Goal: Information Seeking & Learning: Learn about a topic

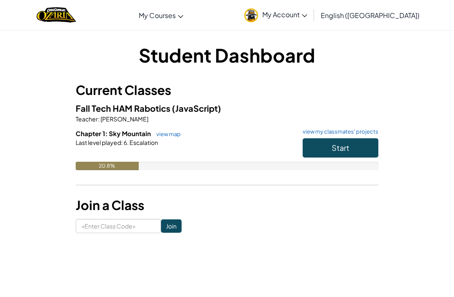
click at [317, 145] on button "Start" at bounding box center [341, 147] width 76 height 19
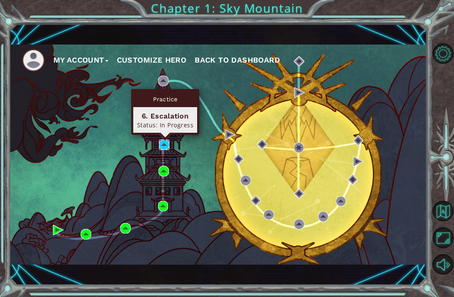
click at [163, 142] on img at bounding box center [164, 145] width 11 height 11
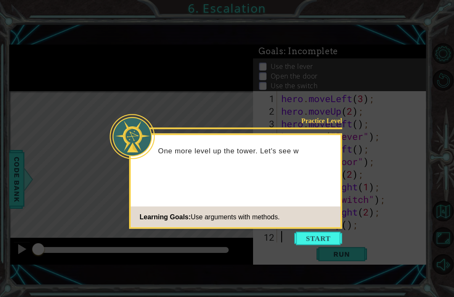
click at [325, 235] on button "Start" at bounding box center [318, 238] width 48 height 13
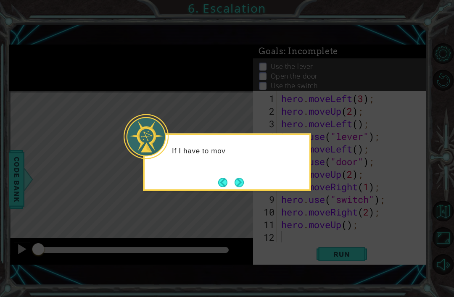
click at [241, 182] on button "Next" at bounding box center [238, 182] width 9 height 9
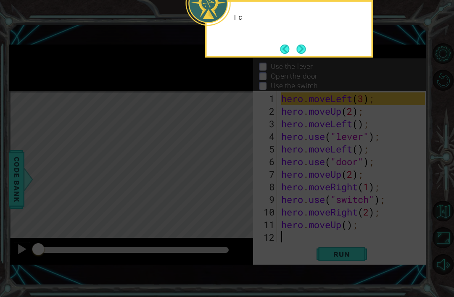
click at [236, 185] on icon at bounding box center [227, 73] width 454 height 448
click at [297, 45] on button "Next" at bounding box center [301, 49] width 9 height 9
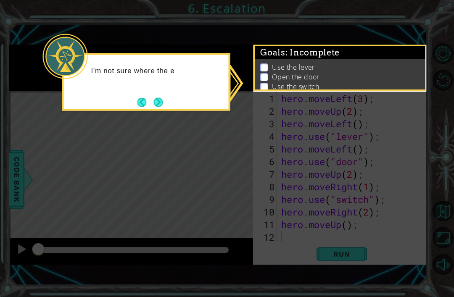
click at [154, 107] on button "Next" at bounding box center [158, 101] width 9 height 9
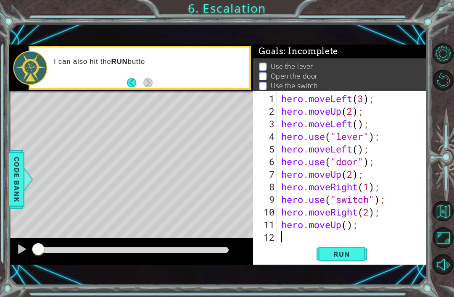
click at [141, 79] on button "Back" at bounding box center [135, 82] width 16 height 9
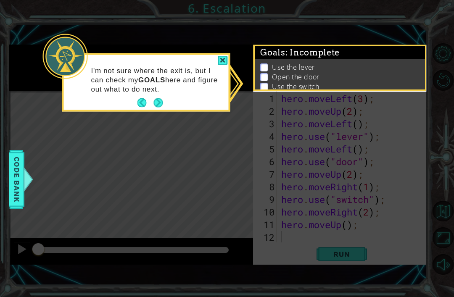
click at [346, 242] on icon at bounding box center [227, 148] width 454 height 297
click at [154, 105] on button "Next" at bounding box center [158, 102] width 9 height 9
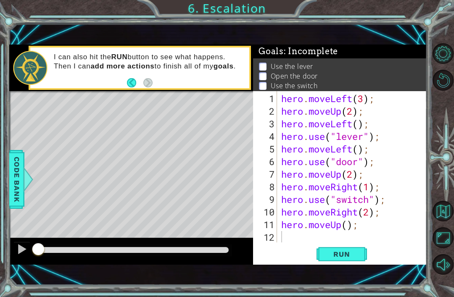
click at [361, 261] on button "Run" at bounding box center [341, 254] width 50 height 17
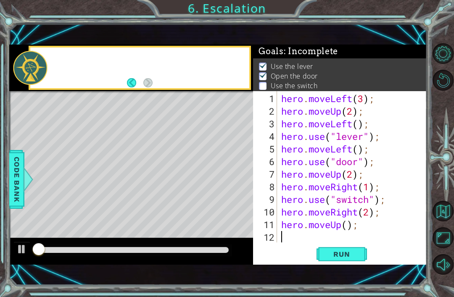
click at [339, 252] on span "Run" at bounding box center [341, 254] width 33 height 8
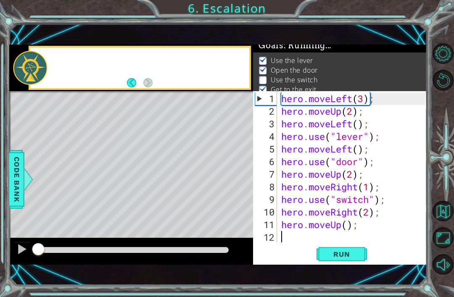
scroll to position [7, 0]
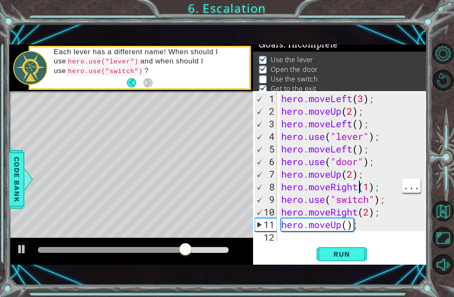
click at [359, 189] on div "hero . moveLeft ( 3 ) ; hero . moveUp ( 2 ) ; hero . moveLeft ( ) ; hero . use …" at bounding box center [354, 180] width 150 height 176
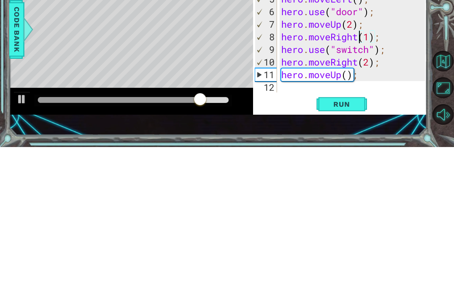
click at [368, 92] on div "hero . moveLeft ( 3 ) ; hero . moveUp ( 2 ) ; hero . moveLeft ( ) ; hero . use …" at bounding box center [354, 180] width 150 height 176
type textarea "hero.moveRight(2);"
click at [351, 250] on span "Run" at bounding box center [341, 254] width 33 height 8
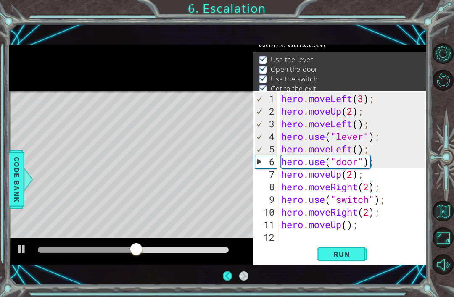
scroll to position [0, 0]
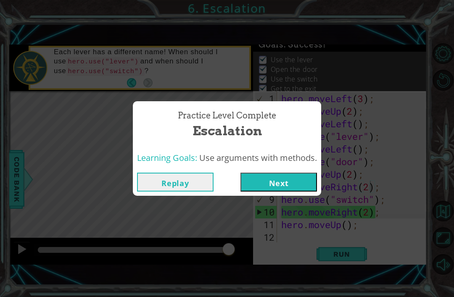
click at [275, 197] on div "Practice Level Complete Escalation Learning Goals: Use arguments with methods. …" at bounding box center [227, 148] width 454 height 297
click at [260, 176] on button "Next" at bounding box center [278, 182] width 76 height 19
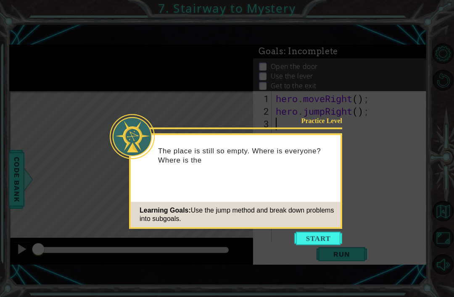
click at [318, 237] on button "Start" at bounding box center [318, 238] width 48 height 13
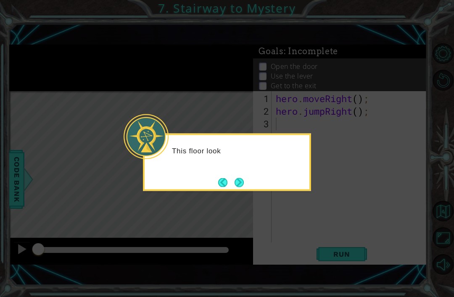
click at [242, 180] on button "Next" at bounding box center [238, 182] width 9 height 9
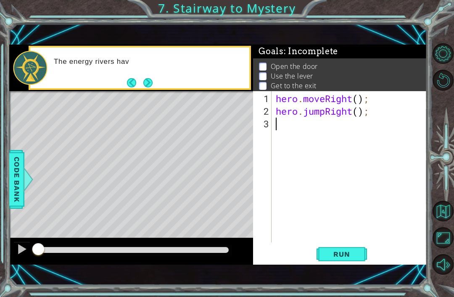
click at [148, 79] on button "Next" at bounding box center [147, 82] width 9 height 9
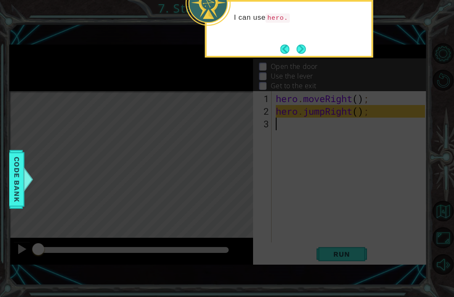
click at [300, 52] on button "Next" at bounding box center [301, 49] width 9 height 9
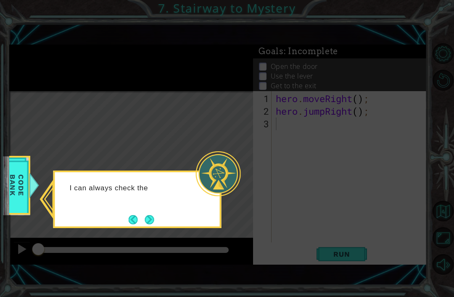
click at [154, 222] on button "Next" at bounding box center [149, 219] width 9 height 9
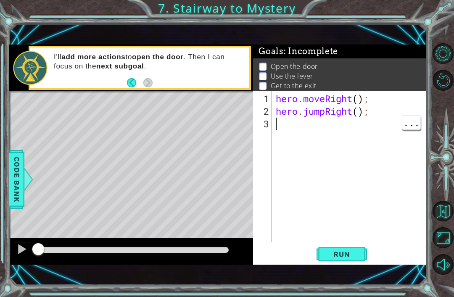
click at [303, 126] on div "hero . moveRight ( ) ; hero . jumpRight ( ) ;" at bounding box center [351, 180] width 155 height 176
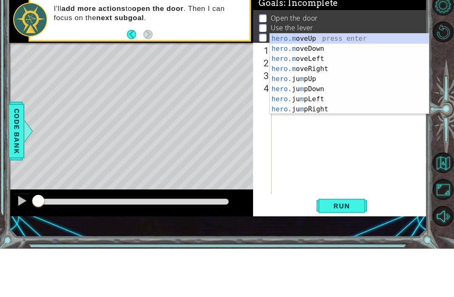
scroll to position [0, 1]
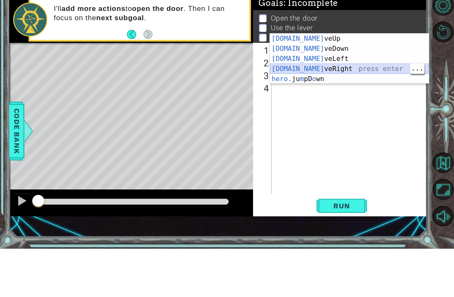
click at [366, 82] on div "[DOMAIN_NAME] veUp press enter [DOMAIN_NAME] veDown press enter [DOMAIN_NAME] v…" at bounding box center [349, 117] width 159 height 71
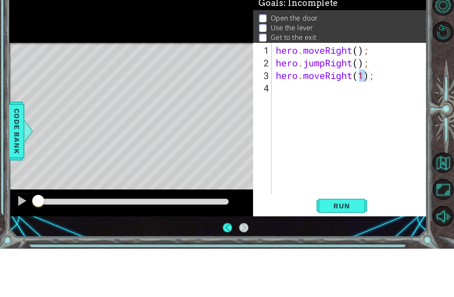
scroll to position [27, 0]
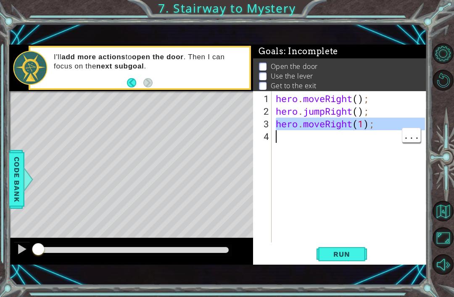
type textarea "hero.moveRight(1);"
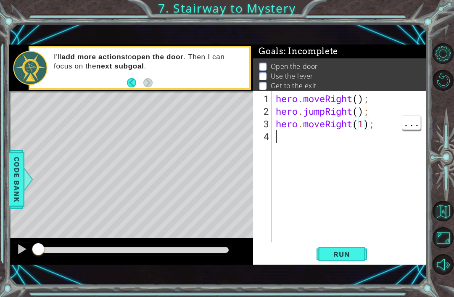
scroll to position [0, 0]
click at [365, 140] on div "hero . moveRight ( ) ; hero . jumpRight ( ) ; hero . moveRight ( 1 ) ;" at bounding box center [351, 180] width 155 height 176
click at [363, 121] on div "hero . moveRight ( ) ; hero . jumpRight ( ) ; hero . moveRight ( 1 ) ;" at bounding box center [351, 180] width 155 height 176
type textarea "hero.moveRight(2);"
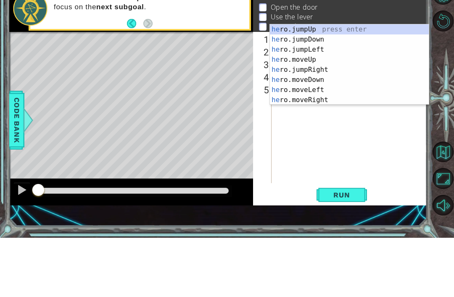
click at [342, 84] on div "he ro.jumpUp press enter he ro.jumpDown press enter he ro.jumpLeft press enter …" at bounding box center [349, 134] width 159 height 101
type textarea "hero.moveUp(1);"
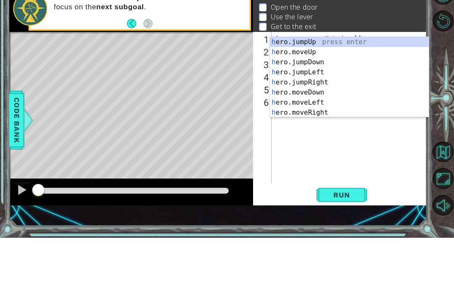
scroll to position [10, 0]
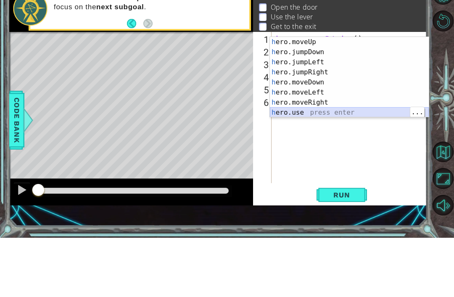
click at [344, 113] on div "h ero.moveUp press enter h ero.jumpDown press enter h ero.jumpLeft press enter …" at bounding box center [349, 146] width 159 height 101
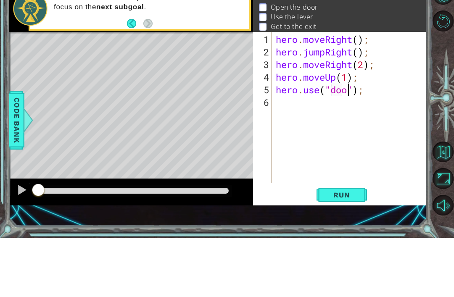
type textarea "hero.use("door");"
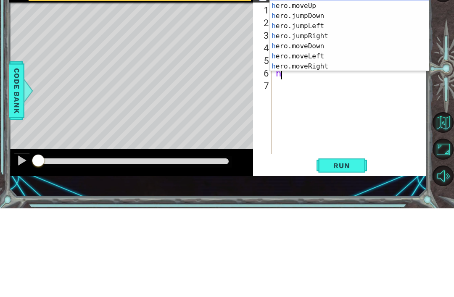
scroll to position [0, 0]
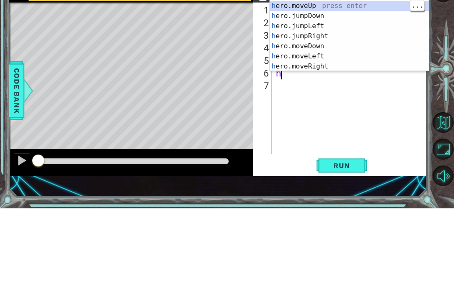
click at [333, 79] on div "h ero.jumpUp press enter h ero.moveUp press enter h ero.jumpDown press enter h …" at bounding box center [349, 129] width 159 height 101
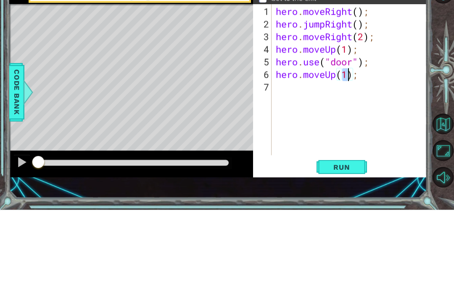
scroll to position [0, 3]
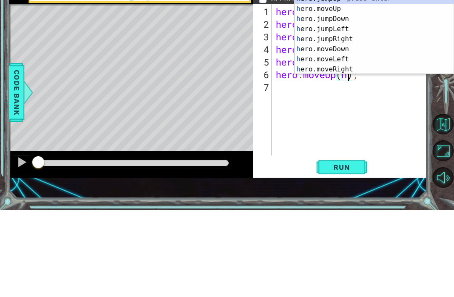
type textarea "hero.moveUp();"
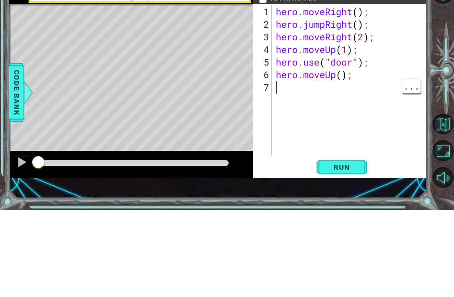
scroll to position [0, 0]
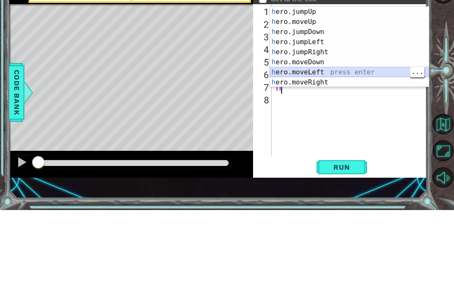
click at [356, 94] on div "h ero.jumpUp press enter h ero.moveUp press enter h ero.jumpDown press enter h …" at bounding box center [349, 144] width 159 height 101
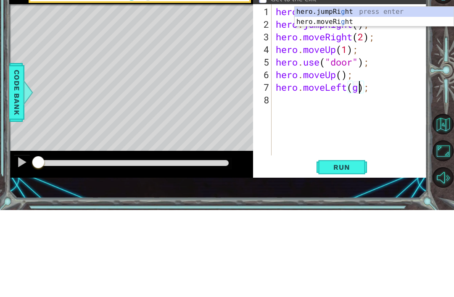
scroll to position [0, 4]
type textarea "hero.moveLeft();"
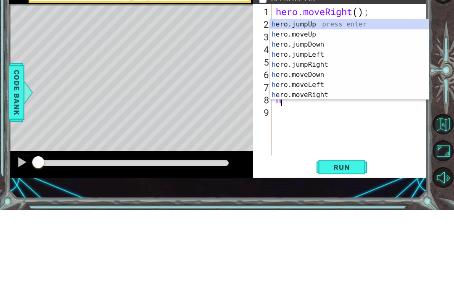
scroll to position [10, 0]
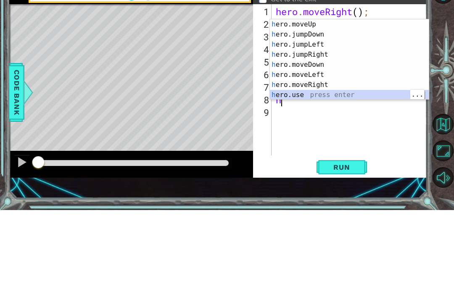
click at [342, 106] on div "h ero.moveUp press enter h ero.jumpDown press enter h ero.jumpLeft press enter …" at bounding box center [349, 156] width 159 height 101
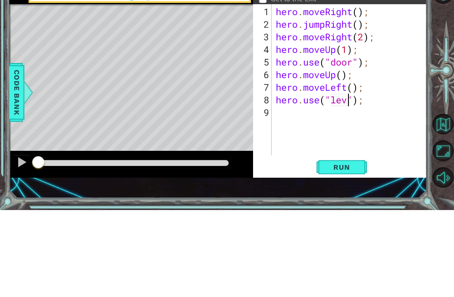
scroll to position [0, 4]
type textarea "hero.use("lever");"
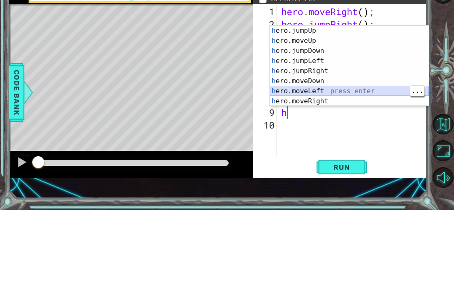
click at [356, 113] on div "h ero.jumpUp press enter h ero.moveUp press enter h ero.jumpDown press enter h …" at bounding box center [349, 163] width 159 height 101
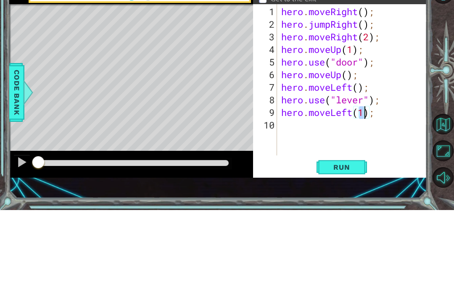
type textarea "hero.moveLeft(2);"
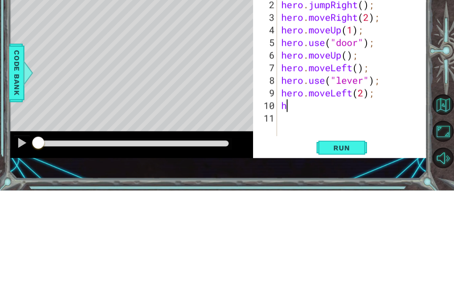
type textarea "he"
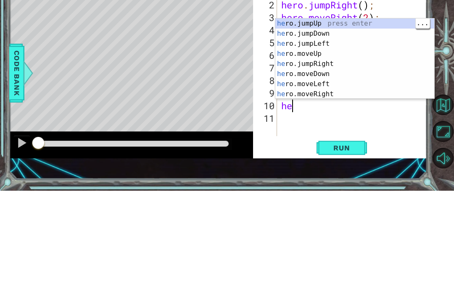
click at [361, 125] on div "he ro.jumpUp press enter he ro.jumpDown press enter he ro.jumpLeft press enter …" at bounding box center [354, 175] width 159 height 101
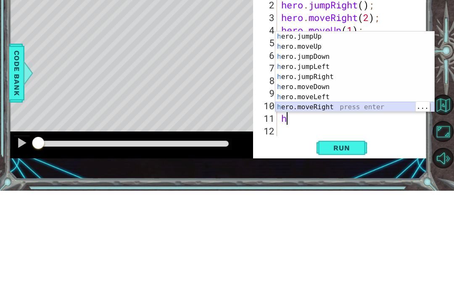
click at [372, 138] on div "h ero.jumpUp press enter h ero.moveUp press enter h ero.jumpDown press enter h …" at bounding box center [354, 188] width 159 height 101
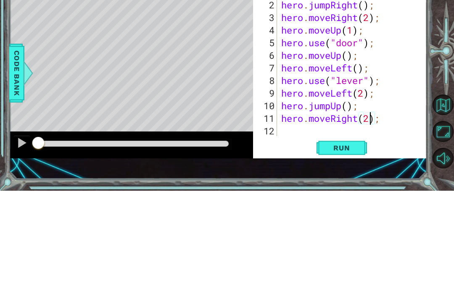
scroll to position [0, 4]
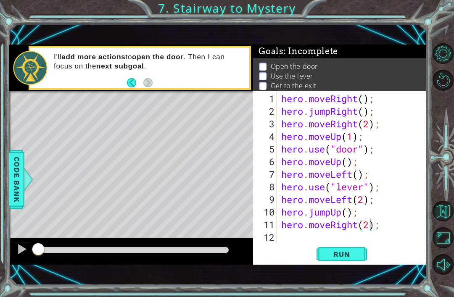
click at [349, 251] on span "Run" at bounding box center [341, 254] width 33 height 8
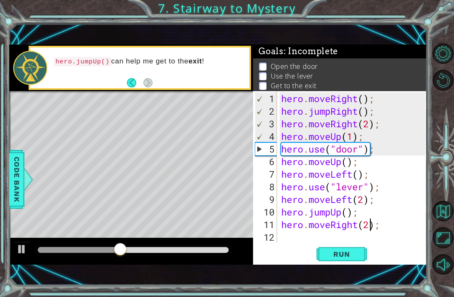
click at [341, 258] on span "Run" at bounding box center [341, 254] width 33 height 8
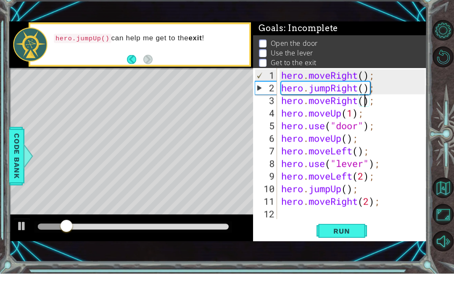
scroll to position [0, 4]
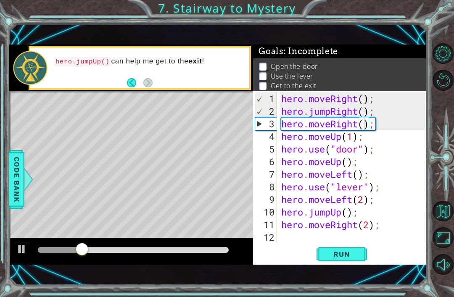
click at [351, 253] on span "Run" at bounding box center [341, 254] width 33 height 8
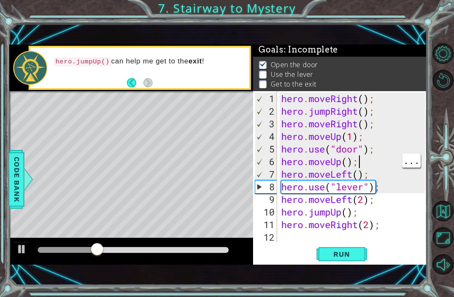
scroll to position [0, 3]
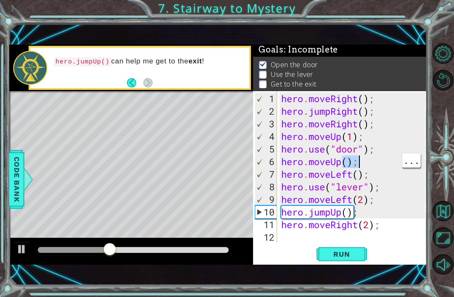
click at [347, 261] on button "Run" at bounding box center [341, 254] width 50 height 17
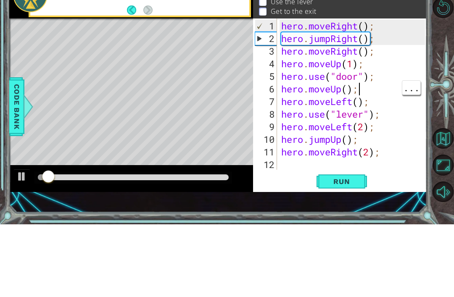
click at [368, 94] on div "hero . moveRight ( ) ; hero . jumpRight ( ) ; hero . moveRight ( ) ; hero . mov…" at bounding box center [354, 180] width 150 height 176
click at [345, 92] on div "hero . moveRight ( ) ; hero . jumpRight ( ) ; hero . moveRight ( ) ; hero . mov…" at bounding box center [354, 180] width 150 height 176
click at [348, 92] on div "hero . moveRight ( ) ; hero . jumpRight ( ) ; hero . moveRight ( ) ; hero . mov…" at bounding box center [354, 180] width 150 height 176
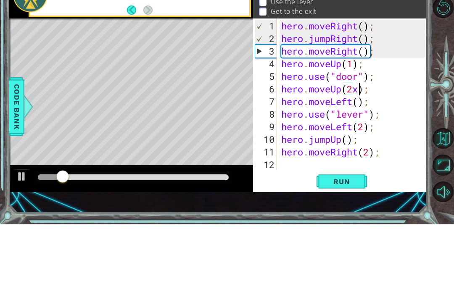
scroll to position [0, 4]
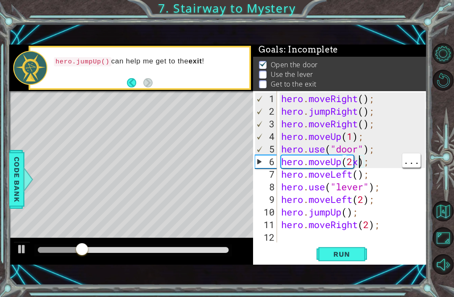
click at [344, 259] on button "Run" at bounding box center [341, 254] width 50 height 17
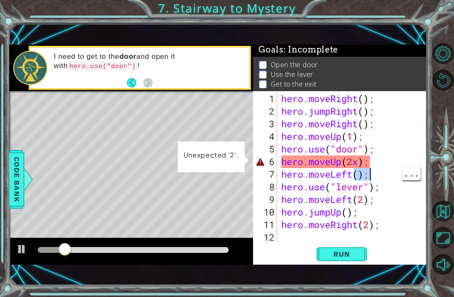
click at [384, 172] on div "hero . moveRight ( ) ; hero . jumpRight ( ) ; hero . moveRight ( ) ; hero . mov…" at bounding box center [354, 180] width 150 height 176
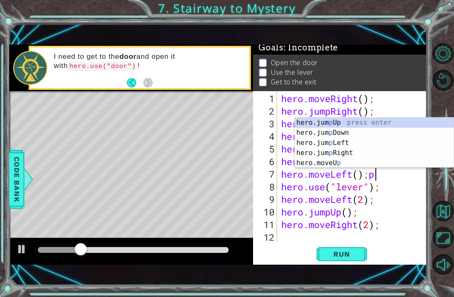
scroll to position [4, 0]
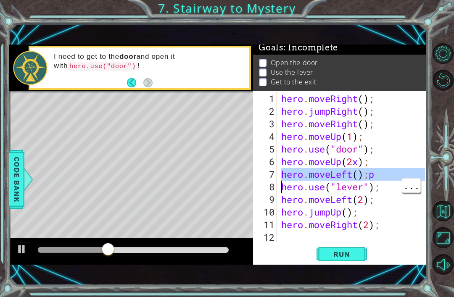
click at [382, 174] on div "hero . moveRight ( ) ; hero . jumpRight ( ) ; hero . moveRight ( ) ; hero . mov…" at bounding box center [354, 180] width 150 height 176
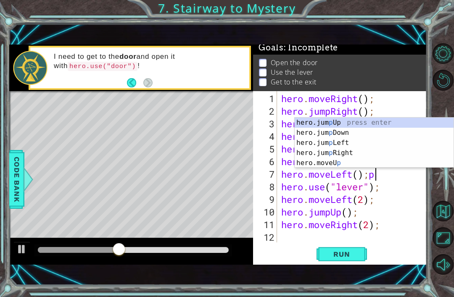
scroll to position [0, 4]
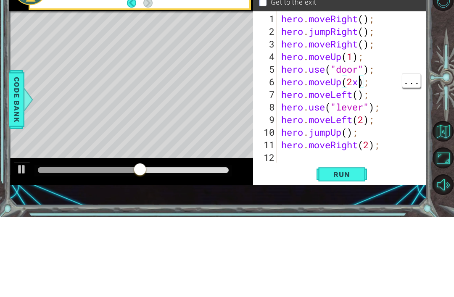
click at [357, 92] on div "hero . moveRight ( ) ; hero . jumpRight ( ) ; hero . moveRight ( ) ; hero . mov…" at bounding box center [354, 180] width 150 height 176
type textarea "hero.moveUp(2);"
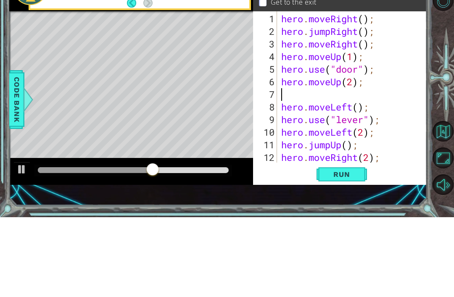
type textarea "hero.moveUp(2);"
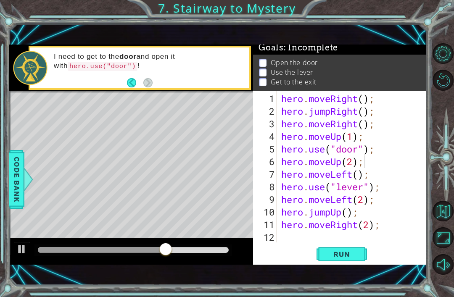
click at [350, 256] on span "Run" at bounding box center [341, 254] width 33 height 8
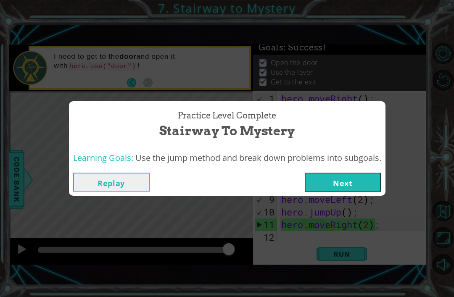
click at [351, 182] on button "Next" at bounding box center [343, 182] width 76 height 19
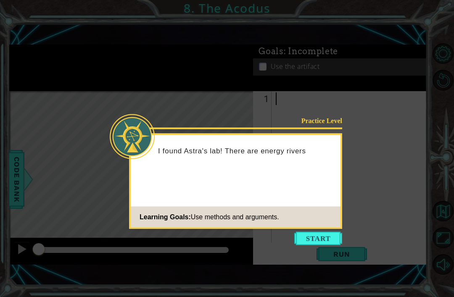
click at [338, 239] on button "Start" at bounding box center [318, 238] width 48 height 13
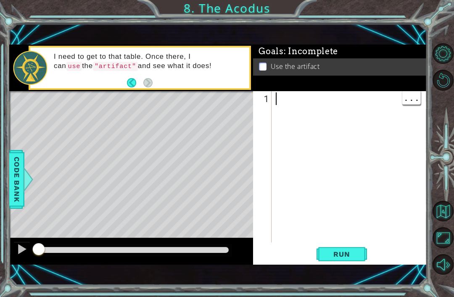
click at [318, 154] on div at bounding box center [351, 180] width 155 height 176
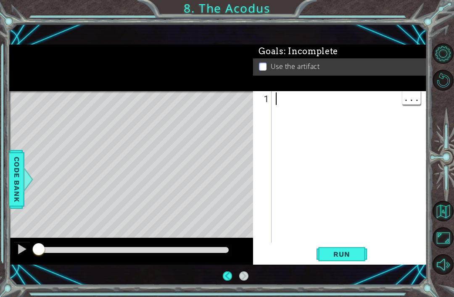
click at [314, 124] on div at bounding box center [351, 180] width 155 height 176
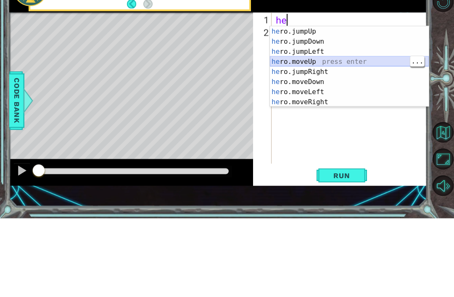
click at [357, 105] on div "he ro.jumpUp press enter he ro.jumpDown press enter he ro.jumpLeft press enter …" at bounding box center [349, 155] width 159 height 101
type textarea "hero.moveUp(1);"
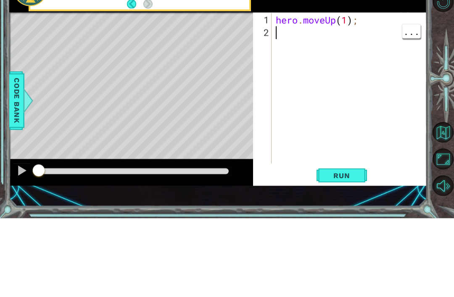
click at [345, 92] on div "hero . moveUp ( 1 ) ;" at bounding box center [351, 180] width 155 height 176
click at [348, 92] on div "hero . moveUp ( 1 ) ;" at bounding box center [351, 180] width 155 height 176
type textarea "hero.moveUp(2);"
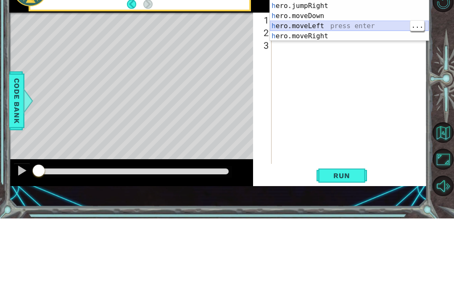
click at [358, 39] on div "h ero.jumpUp press enter h ero.moveUp press enter h ero.jumpDown press enter h …" at bounding box center [349, 89] width 159 height 101
type textarea "hero.moveLeft(1);"
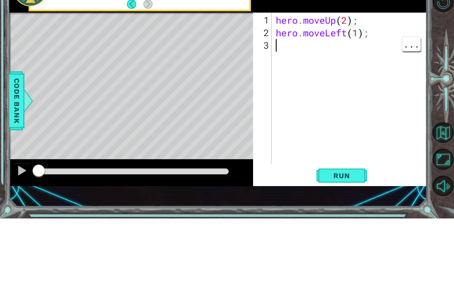
click at [326, 92] on div "hero . moveUp ( 2 ) ; hero . moveLeft ( 1 ) ;" at bounding box center [351, 180] width 155 height 176
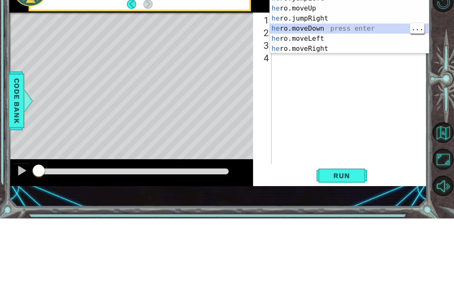
click at [363, 52] on div "he ro.jumpUp press enter he ro.jumpDown press enter he ro.jumpLeft press enter …" at bounding box center [349, 102] width 159 height 101
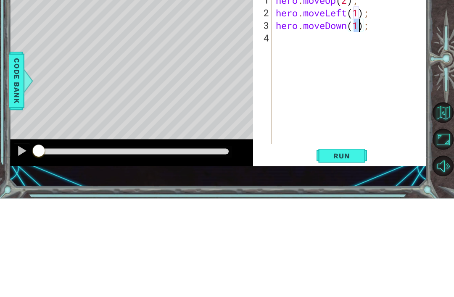
type textarea "hero.moveDown(2);"
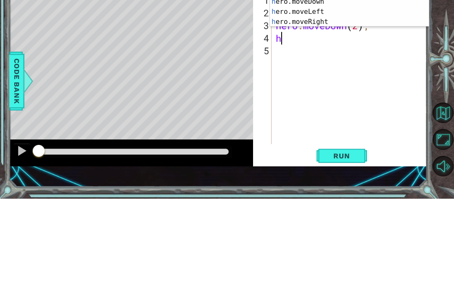
type textarea "he"
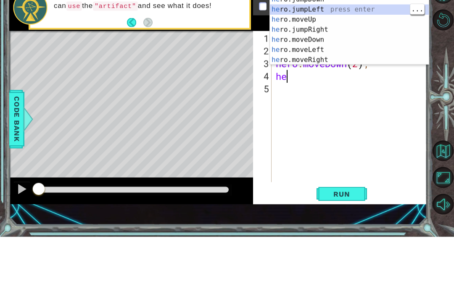
click at [360, 45] on div "he ro.jumpUp press enter he ro.jumpDown press enter he ro.jumpLeft press enter …" at bounding box center [349, 95] width 159 height 101
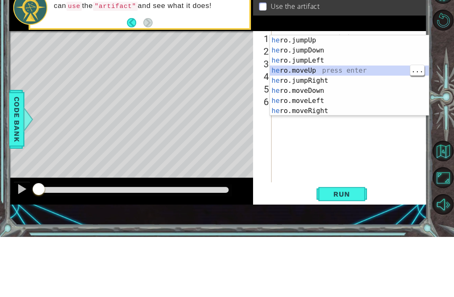
click at [352, 95] on div "he ro.jumpUp press enter he ro.jumpDown press enter he ro.jumpLeft press enter …" at bounding box center [349, 145] width 159 height 101
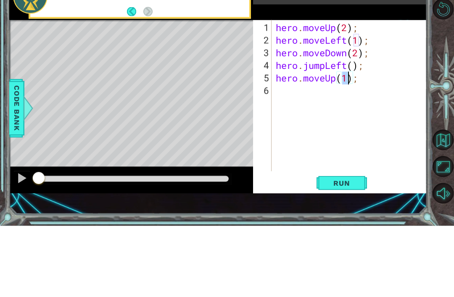
type textarea "hero.moveUp(2);"
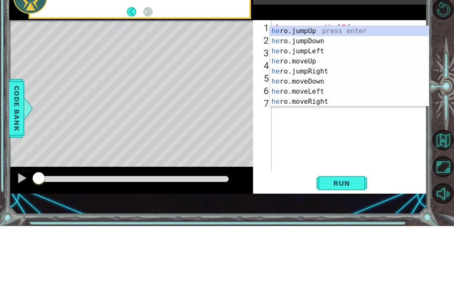
scroll to position [0, 0]
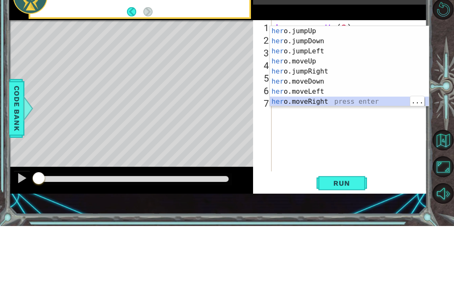
click at [360, 103] on div "her o.jumpUp press enter her o.jumpDown press enter her o.jumpLeft press enter …" at bounding box center [349, 147] width 159 height 101
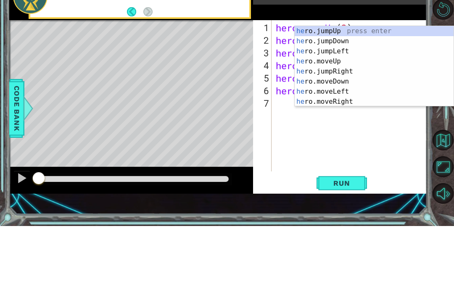
scroll to position [10, 0]
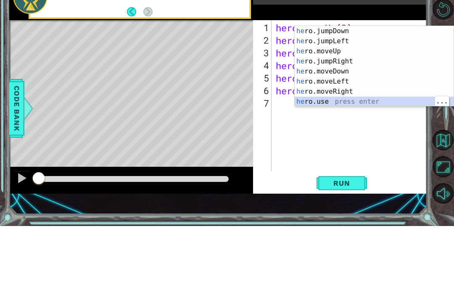
click at [369, 101] on div "he ro.jumpDown press enter he ro.jumpLeft press enter he ro.moveUp press enter …" at bounding box center [374, 147] width 159 height 101
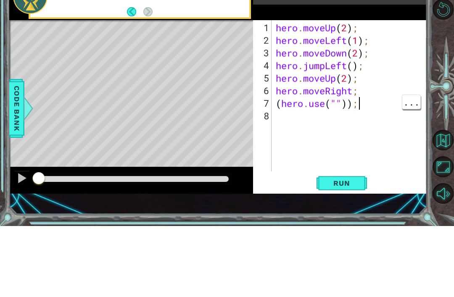
scroll to position [0, 3]
click at [352, 92] on div "hero . moveUp ( 2 ) ; hero . moveLeft ( 1 ) ; hero . moveDown ( 2 ) ; hero . ju…" at bounding box center [351, 180] width 155 height 176
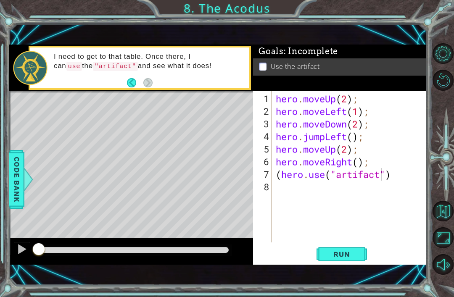
type textarea "(hero.use("artifact")"
click at [344, 253] on span "Run" at bounding box center [341, 254] width 33 height 8
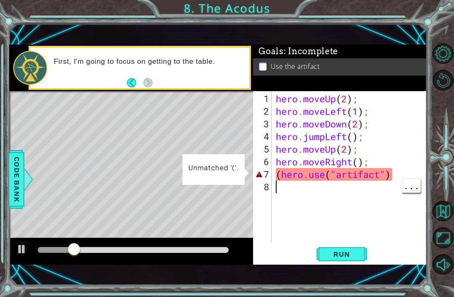
scroll to position [0, 0]
click at [366, 186] on div "hero . moveUp ( 2 ) ; hero . moveLeft ( 1 ) ; hero . moveDown ( 2 ) ; hero . ju…" at bounding box center [351, 180] width 155 height 176
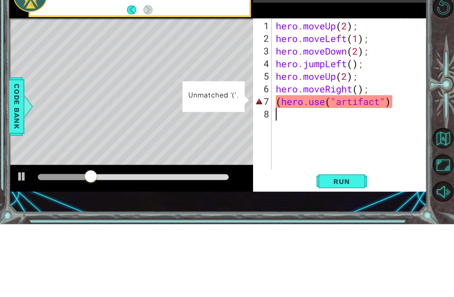
click at [279, 103] on div "hero . moveUp ( 2 ) ; hero . moveLeft ( 1 ) ; hero . moveDown ( 2 ) ; hero . ju…" at bounding box center [351, 180] width 155 height 176
type textarea "hero.use("artifact")"
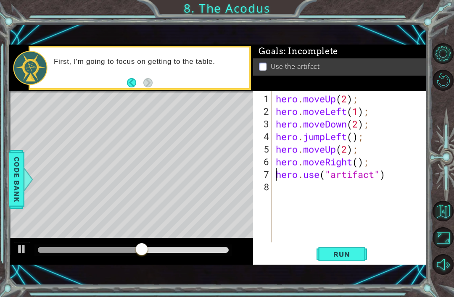
click at [347, 252] on span "Run" at bounding box center [341, 254] width 33 height 8
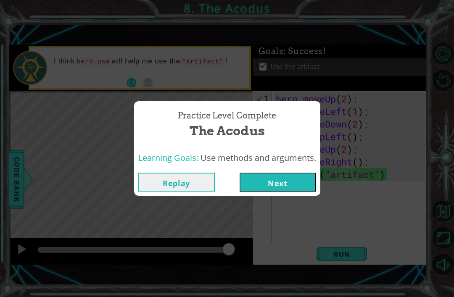
click at [290, 171] on div "Replay Next" at bounding box center [227, 181] width 186 height 27
click at [287, 179] on button "Next" at bounding box center [278, 182] width 76 height 19
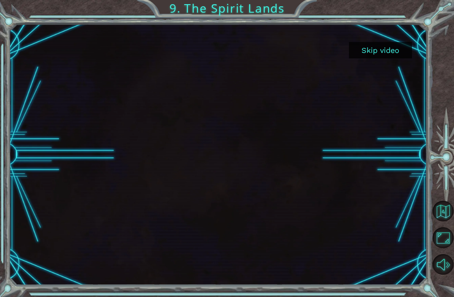
click at [389, 74] on div at bounding box center [218, 154] width 418 height 235
click at [389, 76] on div at bounding box center [218, 154] width 418 height 235
click at [388, 77] on div at bounding box center [218, 154] width 418 height 235
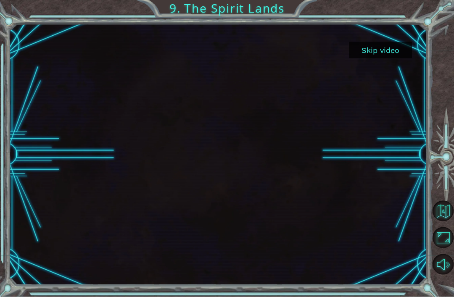
click at [383, 47] on button "Skip video" at bounding box center [380, 50] width 63 height 16
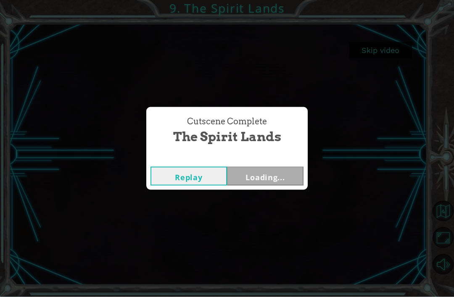
scroll to position [26, 0]
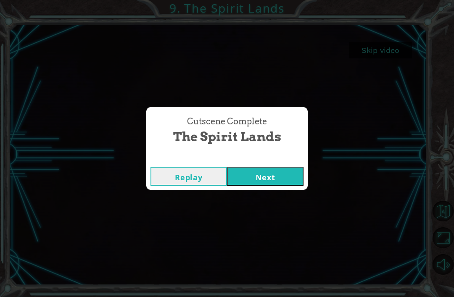
click at [393, 49] on div "Cutscene Complete The Spirit Lands Replay Next" at bounding box center [227, 148] width 454 height 297
click at [275, 176] on button "Next" at bounding box center [265, 176] width 76 height 19
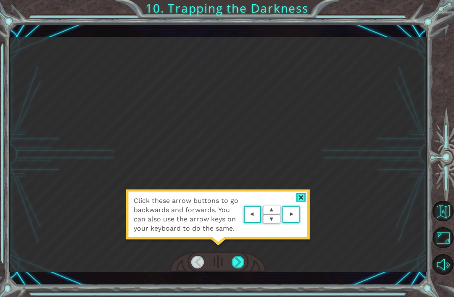
scroll to position [22, 0]
click at [305, 192] on div "Click these arrow buttons to go backwards and forwards. You can also use the ar…" at bounding box center [217, 219] width 185 height 59
click at [308, 195] on div "Click these arrow buttons to go backwards and forwards. You can also use the ar…" at bounding box center [217, 219] width 185 height 59
click at [300, 197] on div at bounding box center [301, 197] width 10 height 9
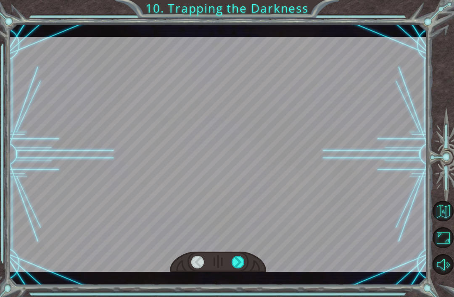
click at [296, 199] on div at bounding box center [218, 154] width 418 height 235
click at [247, 183] on div at bounding box center [218, 154] width 418 height 235
click at [193, 265] on div at bounding box center [197, 262] width 13 height 13
click at [242, 263] on div at bounding box center [238, 262] width 13 height 13
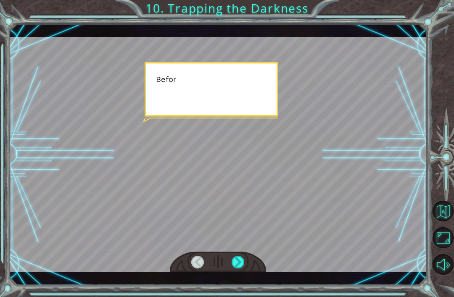
click at [242, 262] on div at bounding box center [238, 262] width 13 height 13
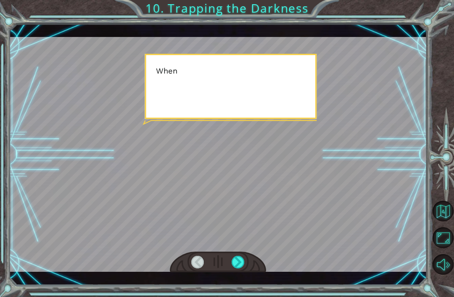
click at [245, 256] on div at bounding box center [218, 262] width 96 height 21
click at [250, 260] on div at bounding box center [218, 262] width 96 height 21
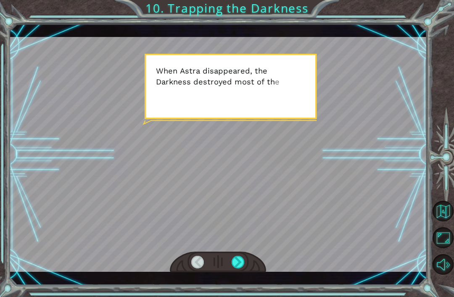
click at [251, 261] on div at bounding box center [218, 262] width 96 height 21
click at [234, 263] on div at bounding box center [238, 262] width 13 height 13
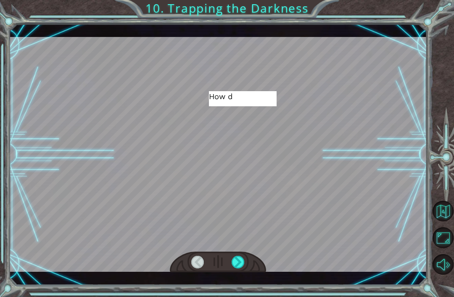
click at [240, 263] on div at bounding box center [238, 262] width 13 height 13
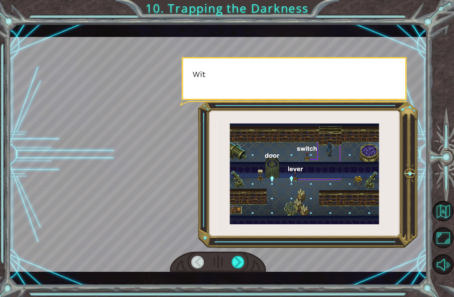
click at [237, 260] on div at bounding box center [238, 262] width 13 height 13
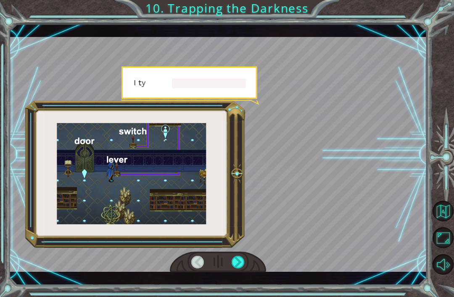
click at [237, 260] on div at bounding box center [238, 262] width 13 height 13
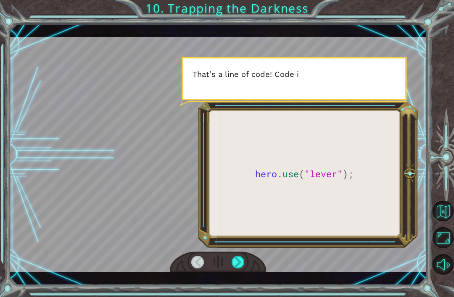
click at [197, 262] on div at bounding box center [197, 262] width 13 height 13
click at [244, 260] on div at bounding box center [238, 262] width 13 height 13
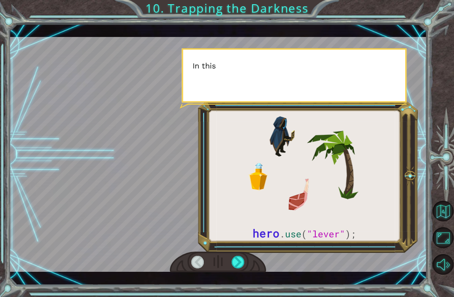
click at [239, 261] on div at bounding box center [238, 262] width 13 height 13
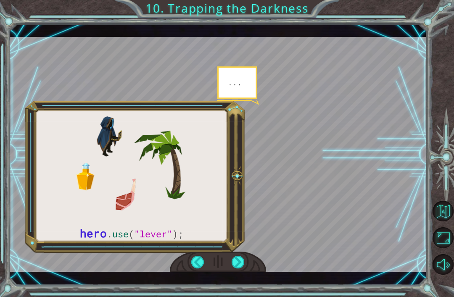
click at [240, 261] on div at bounding box center [238, 262] width 13 height 13
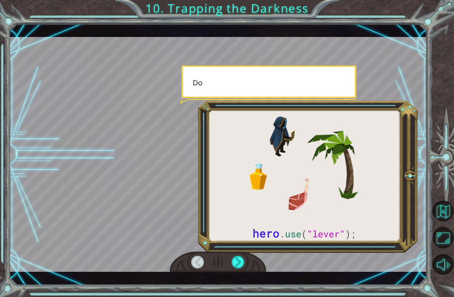
click at [240, 260] on div at bounding box center [238, 262] width 13 height 13
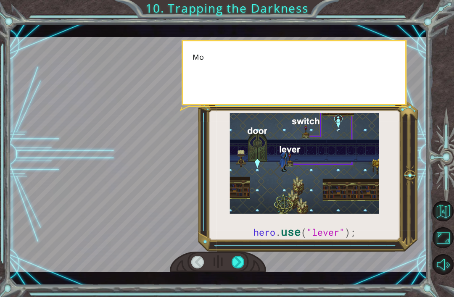
click at [239, 263] on div at bounding box center [238, 262] width 13 height 13
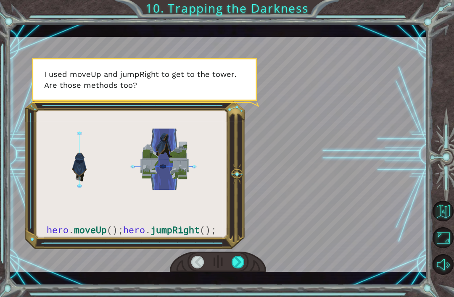
click at [242, 261] on div at bounding box center [238, 262] width 13 height 13
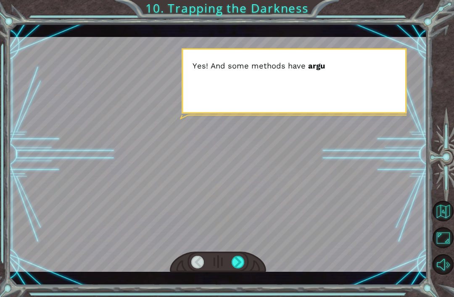
click at [241, 262] on div at bounding box center [238, 262] width 13 height 13
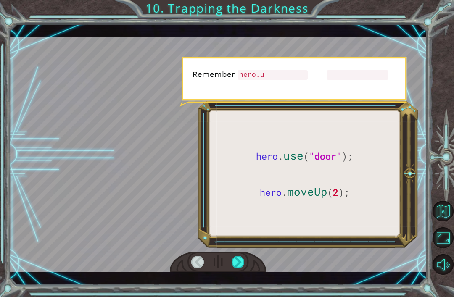
click at [240, 260] on div at bounding box center [238, 262] width 13 height 13
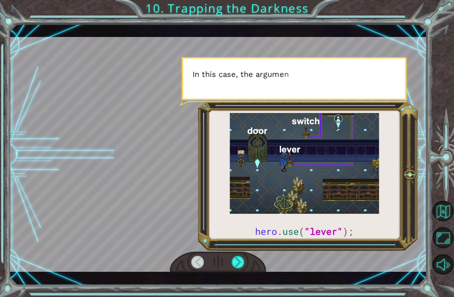
click at [239, 264] on div at bounding box center [238, 262] width 13 height 13
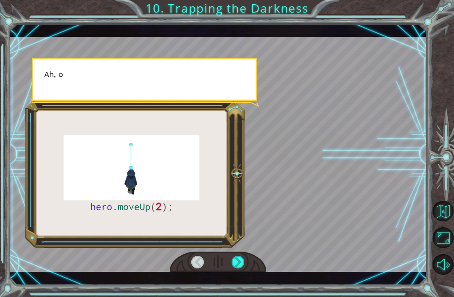
click at [233, 266] on div at bounding box center [238, 262] width 13 height 13
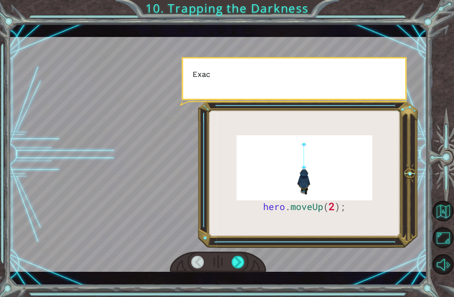
click at [239, 265] on div at bounding box center [238, 262] width 13 height 13
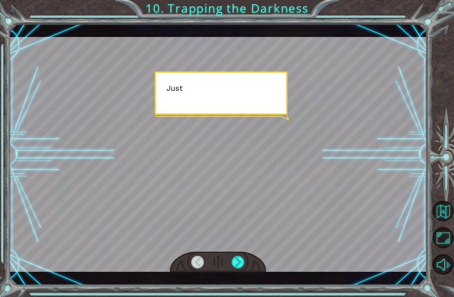
click at [236, 262] on div at bounding box center [238, 262] width 13 height 13
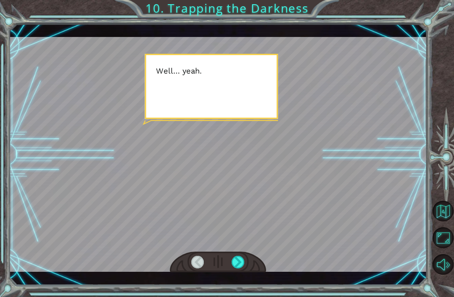
click at [237, 264] on div at bounding box center [238, 262] width 13 height 13
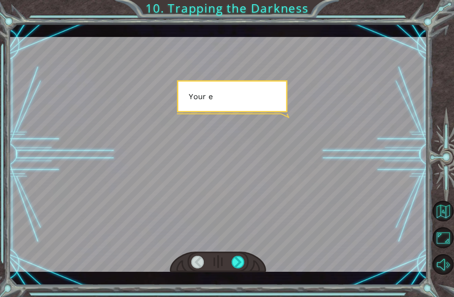
click at [237, 263] on div at bounding box center [238, 262] width 13 height 13
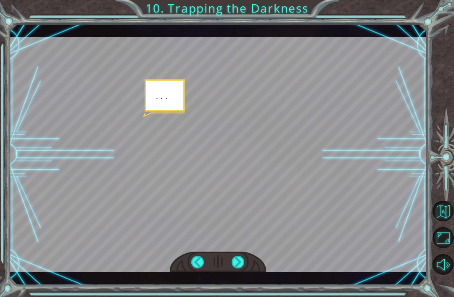
click at [236, 263] on div at bounding box center [238, 262] width 13 height 13
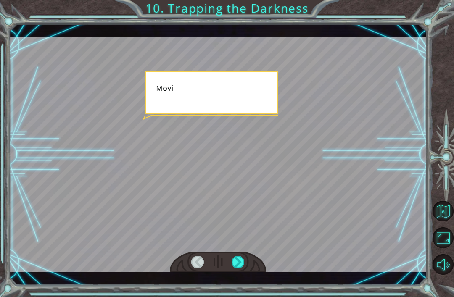
click at [237, 263] on div at bounding box center [238, 262] width 13 height 13
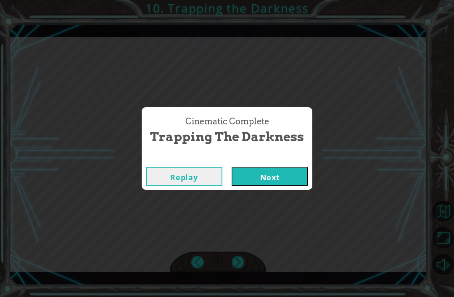
click at [276, 182] on button "Next" at bounding box center [270, 176] width 76 height 19
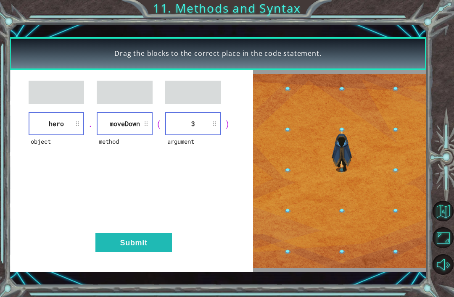
click at [121, 237] on button "Submit" at bounding box center [133, 242] width 76 height 19
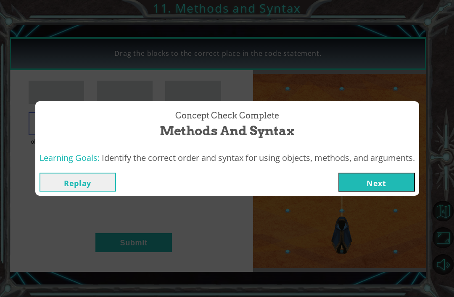
click at [379, 182] on button "Next" at bounding box center [376, 182] width 76 height 19
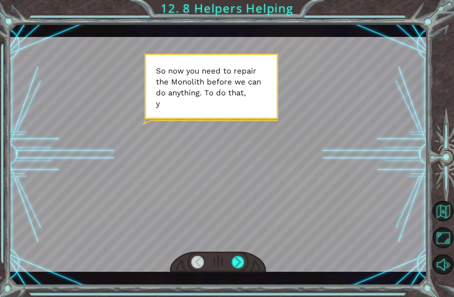
click at [232, 267] on div at bounding box center [238, 262] width 13 height 13
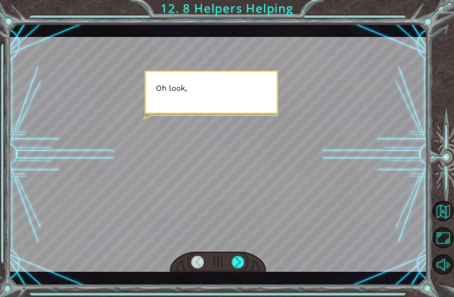
click at [237, 263] on div at bounding box center [238, 262] width 13 height 13
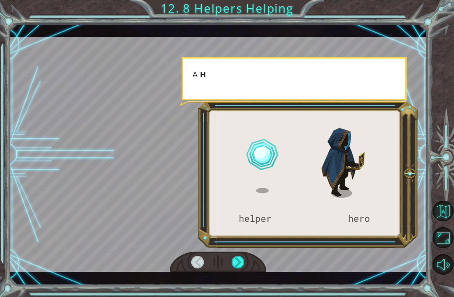
click at [239, 264] on div at bounding box center [238, 262] width 13 height 13
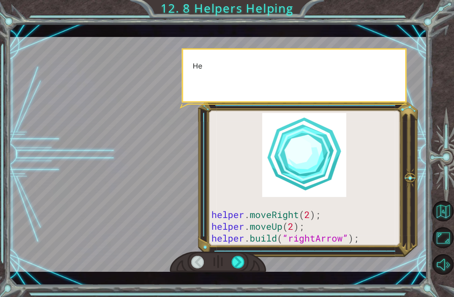
click at [236, 266] on div at bounding box center [238, 262] width 13 height 13
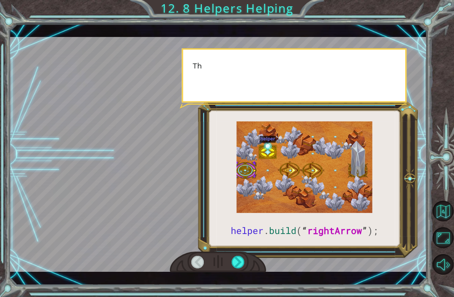
click at [239, 263] on div at bounding box center [238, 262] width 13 height 13
click at [239, 264] on div at bounding box center [238, 262] width 13 height 13
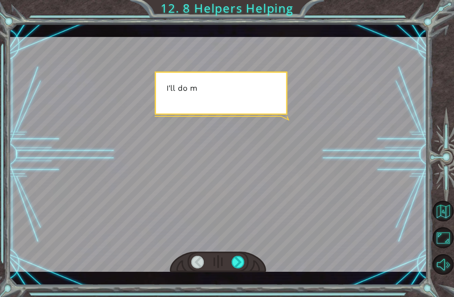
click at [239, 265] on div at bounding box center [238, 262] width 13 height 13
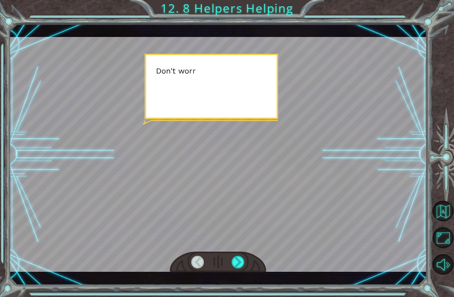
click at [245, 266] on div at bounding box center [238, 262] width 13 height 13
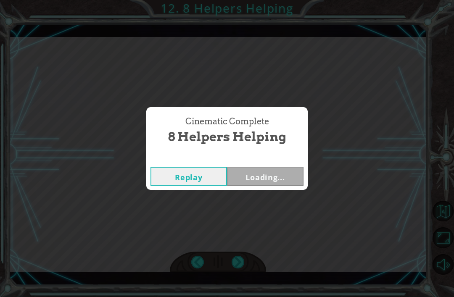
click at [235, 258] on div "Cinematic Complete 8 Helpers Helping Replay Loading..." at bounding box center [227, 148] width 454 height 297
click at [255, 178] on button "Next" at bounding box center [265, 176] width 76 height 19
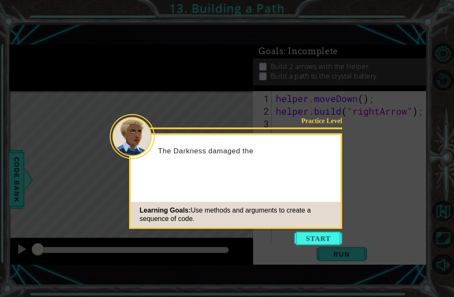
click at [317, 236] on button "Start" at bounding box center [318, 238] width 48 height 13
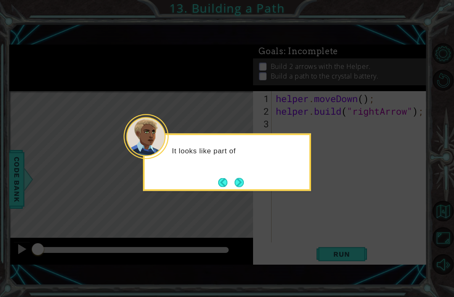
click at [234, 187] on button "Next" at bounding box center [238, 182] width 9 height 9
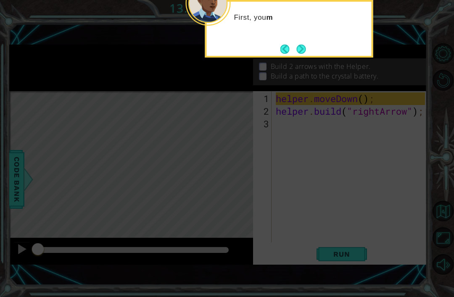
click at [306, 45] on button "Next" at bounding box center [301, 49] width 9 height 9
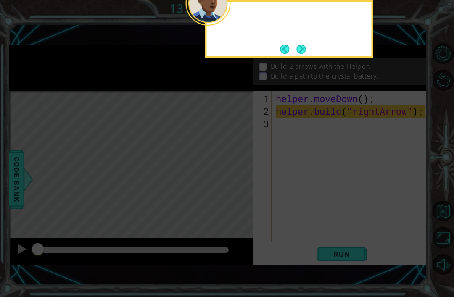
click at [302, 53] on button "Next" at bounding box center [301, 49] width 9 height 9
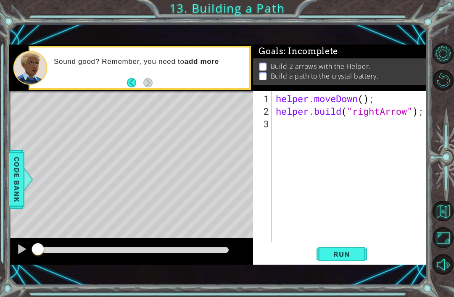
click at [439, 248] on button "Maximize Browser" at bounding box center [442, 237] width 21 height 21
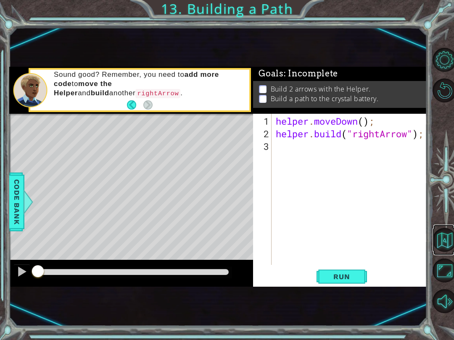
click at [444, 237] on button "Back to Map" at bounding box center [444, 240] width 24 height 24
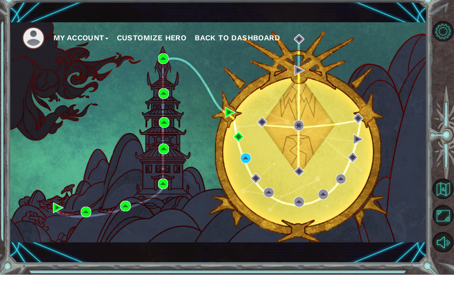
scroll to position [22, 0]
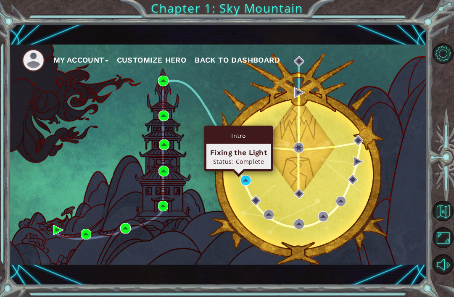
click at [215, 175] on div "My Account Customize Hero Back to Dashboard" at bounding box center [218, 155] width 418 height 220
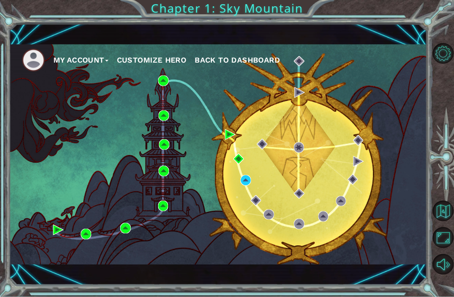
scroll to position [23, 0]
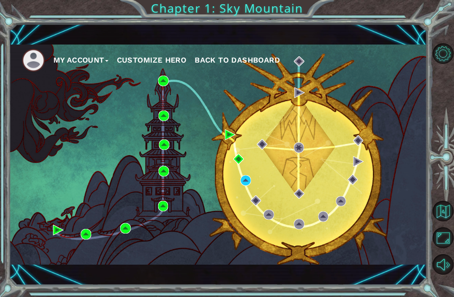
click at [377, 167] on div "My Account Customize Hero Back to Dashboard" at bounding box center [218, 155] width 418 height 220
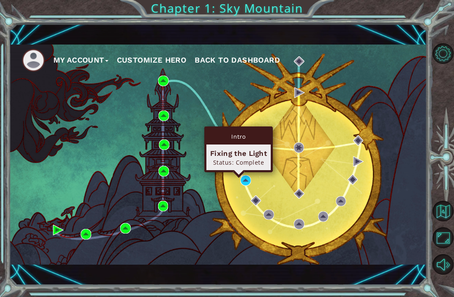
click at [242, 160] on img at bounding box center [238, 159] width 11 height 11
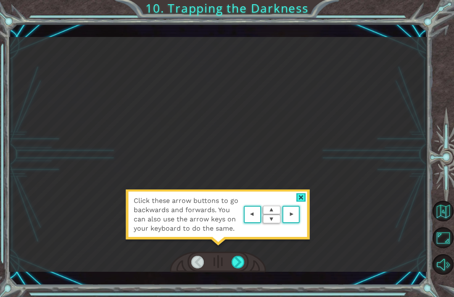
click at [306, 200] on div at bounding box center [301, 197] width 10 height 9
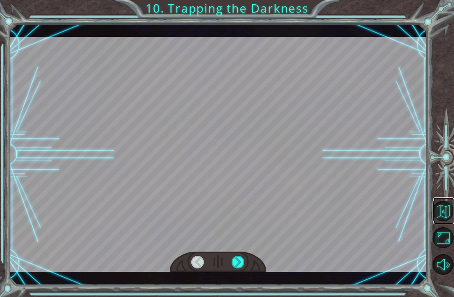
click at [446, 221] on button "Back to Map" at bounding box center [442, 211] width 21 height 21
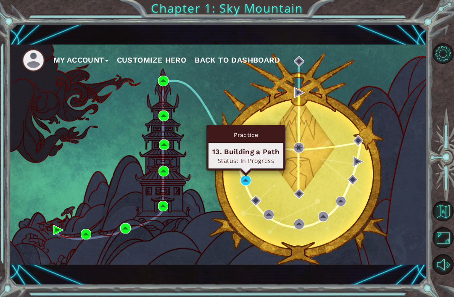
click at [331, 170] on div "My Account Customize Hero Back to Dashboard" at bounding box center [218, 155] width 418 height 220
